Goal: Transaction & Acquisition: Purchase product/service

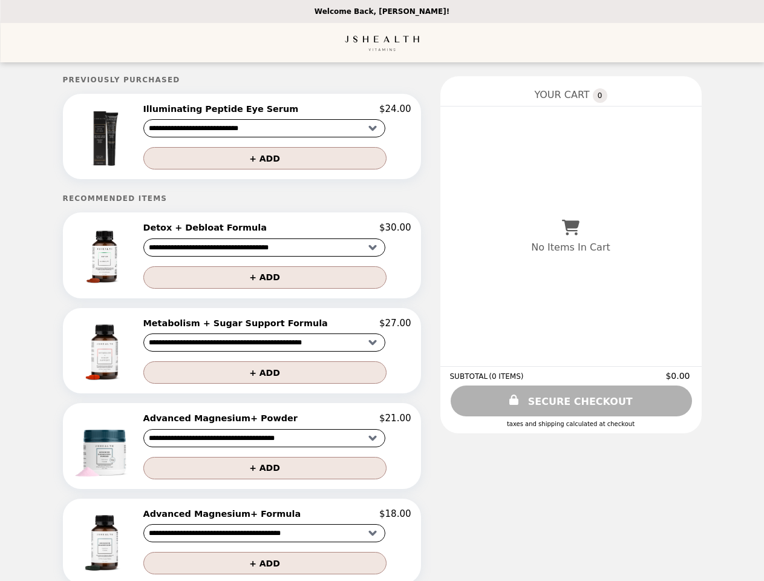
click at [129, 138] on img at bounding box center [106, 136] width 67 height 66
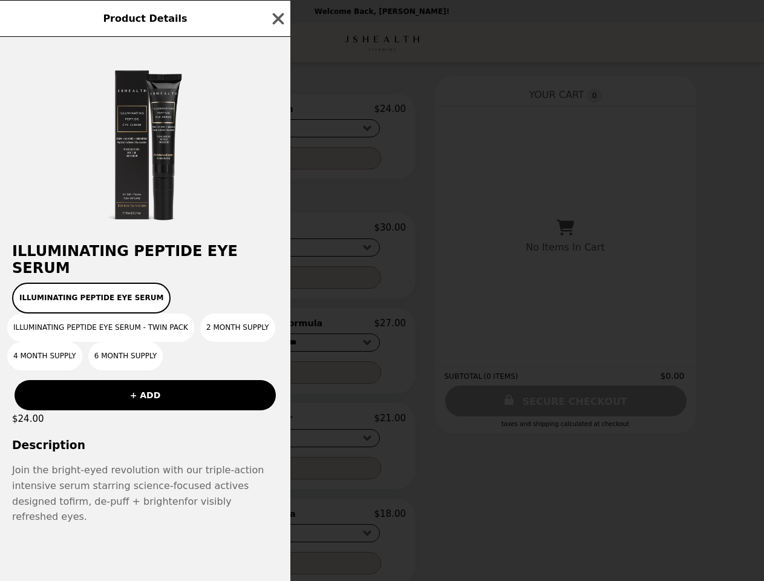
click at [277, 111] on div "Product Details Illuminating Peptide Eye Serum Illuminating Peptide Eye Serum I…" at bounding box center [382, 290] width 764 height 581
click at [277, 160] on div "Product Details Illuminating Peptide Eye Serum Illuminating Peptide Eye Serum I…" at bounding box center [382, 290] width 764 height 581
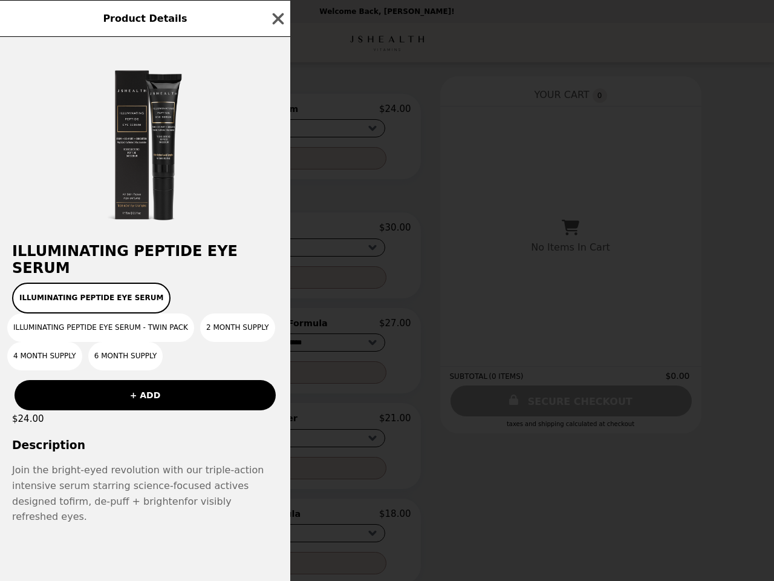
click at [129, 259] on div "Product Details Illuminating Peptide Eye Serum Illuminating Peptide Eye Serum I…" at bounding box center [387, 290] width 774 height 581
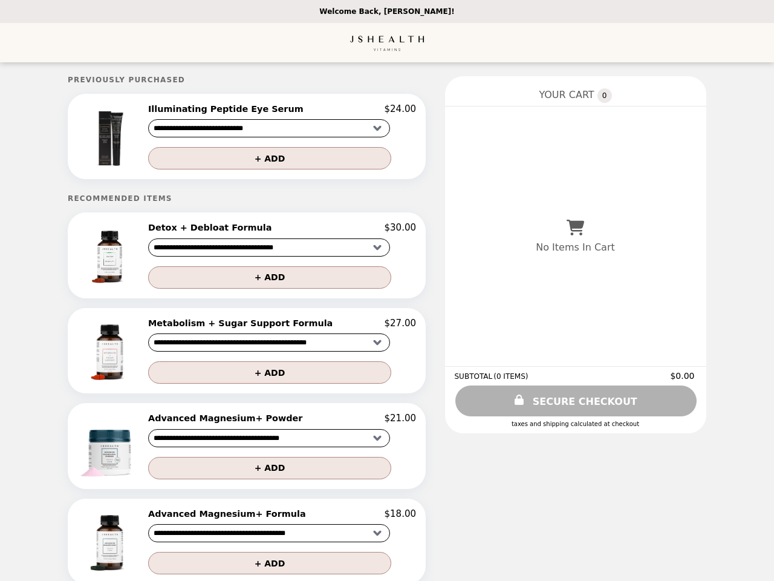
click at [277, 281] on button "+ ADD" at bounding box center [269, 277] width 243 height 22
click at [129, 355] on img at bounding box center [111, 351] width 67 height 66
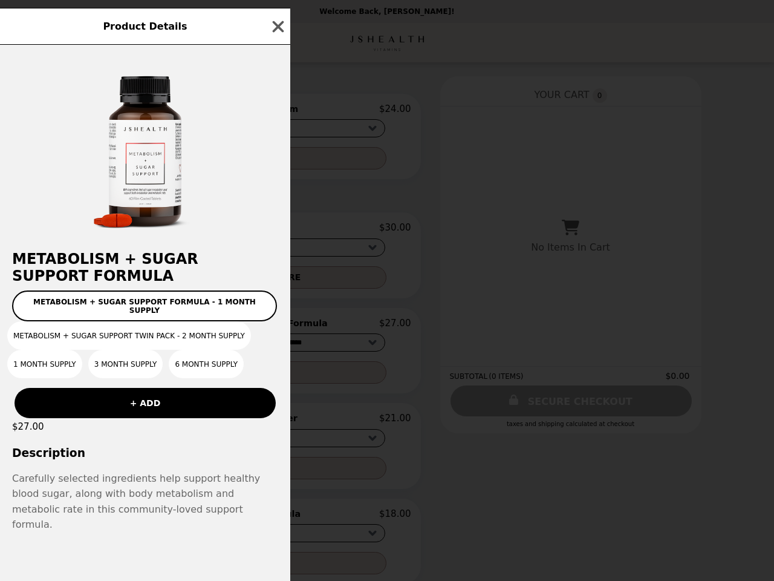
click at [277, 328] on div "Product Details Metabolism + Sugar Support Formula Metabolism + Sugar Support F…" at bounding box center [387, 290] width 774 height 581
click at [277, 377] on div "Metabolism + Sugar Support Formula - 1 Month Supply Metabolism + Sugar Support …" at bounding box center [145, 334] width 276 height 88
click at [129, 451] on div "Product Details Metabolism + Sugar Support Formula Metabolism + Sugar Support F…" at bounding box center [387, 290] width 774 height 581
